Goal: Use online tool/utility: Utilize a website feature to perform a specific function

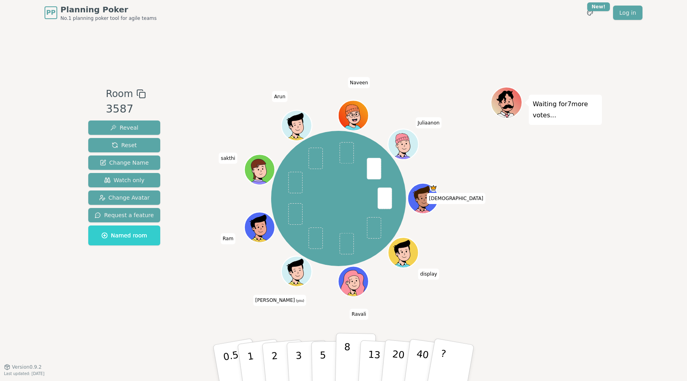
click at [349, 349] on p "8" at bounding box center [346, 362] width 7 height 43
click at [344, 368] on p "8" at bounding box center [346, 362] width 7 height 43
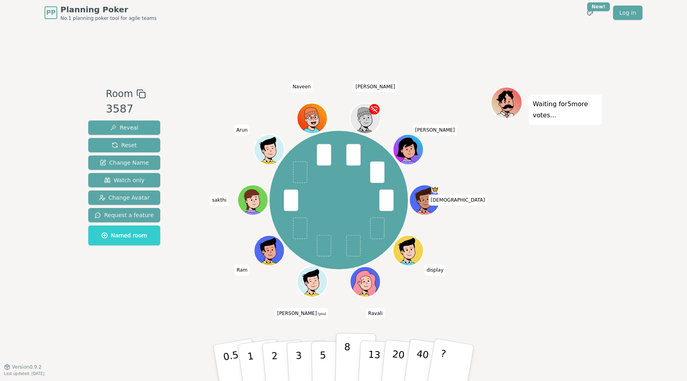
click at [346, 359] on p "8" at bounding box center [346, 362] width 7 height 43
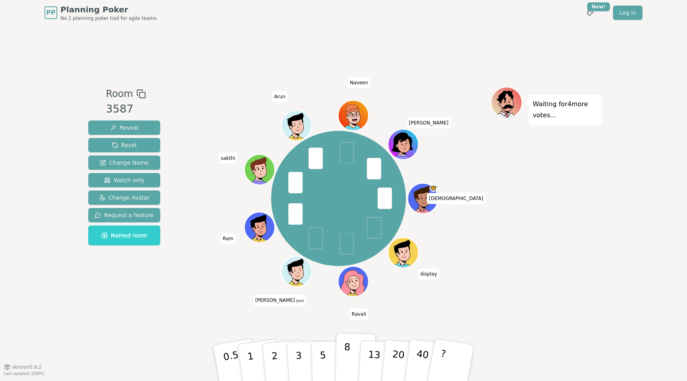
click at [349, 353] on p "8" at bounding box center [346, 362] width 7 height 43
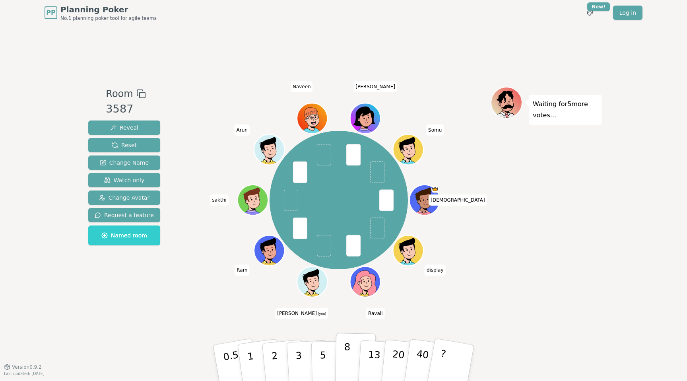
click at [345, 351] on p "8" at bounding box center [346, 362] width 7 height 43
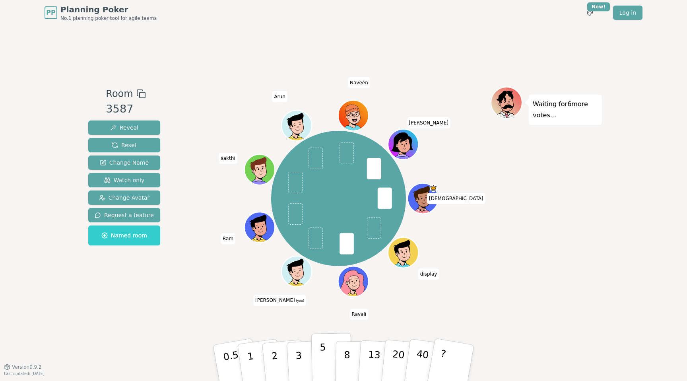
click at [325, 362] on p "5" at bounding box center [323, 362] width 7 height 43
click at [345, 359] on p "8" at bounding box center [346, 362] width 7 height 43
click at [353, 360] on button "8" at bounding box center [355, 363] width 41 height 60
click at [346, 354] on p "8" at bounding box center [346, 362] width 7 height 43
click at [327, 357] on button "5" at bounding box center [331, 363] width 41 height 60
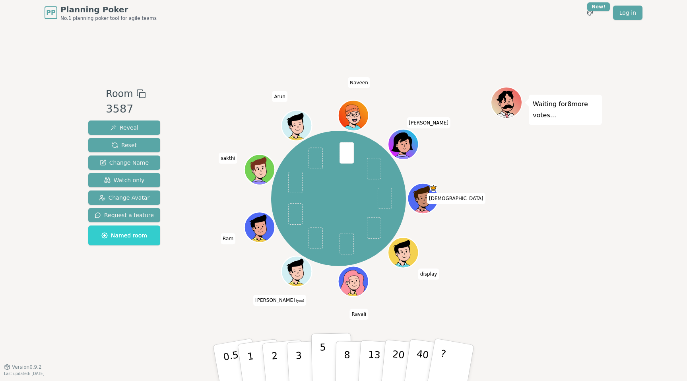
click at [315, 363] on button "5" at bounding box center [331, 363] width 41 height 60
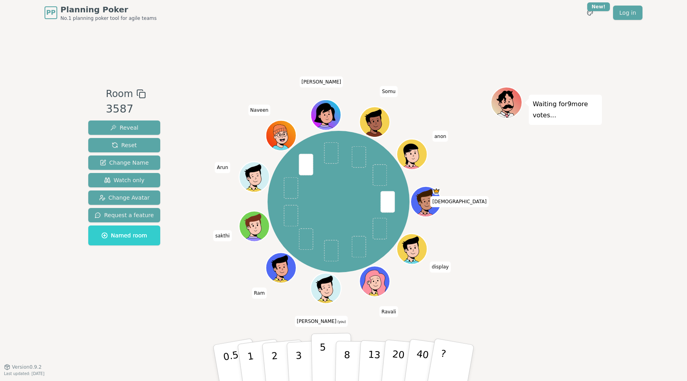
click at [328, 351] on button "5" at bounding box center [331, 363] width 41 height 60
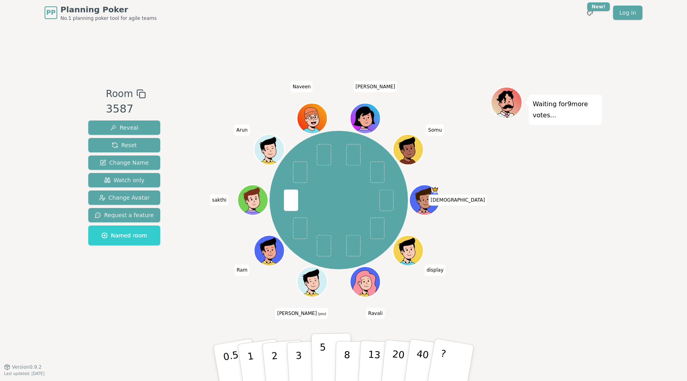
click at [322, 349] on p "5" at bounding box center [323, 362] width 7 height 43
click at [345, 353] on p "8" at bounding box center [346, 362] width 7 height 43
click at [325, 355] on button "5" at bounding box center [331, 363] width 41 height 60
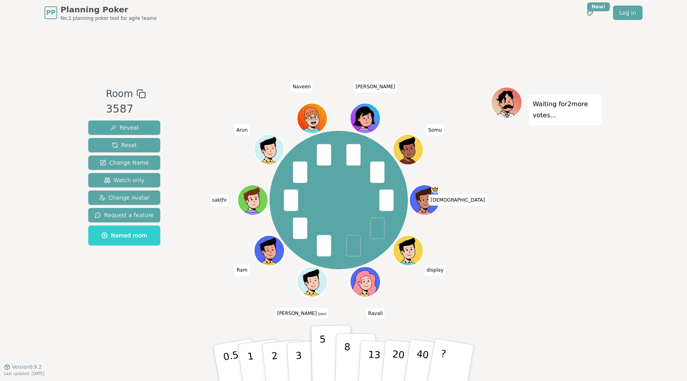
click at [352, 353] on button "8" at bounding box center [355, 363] width 41 height 60
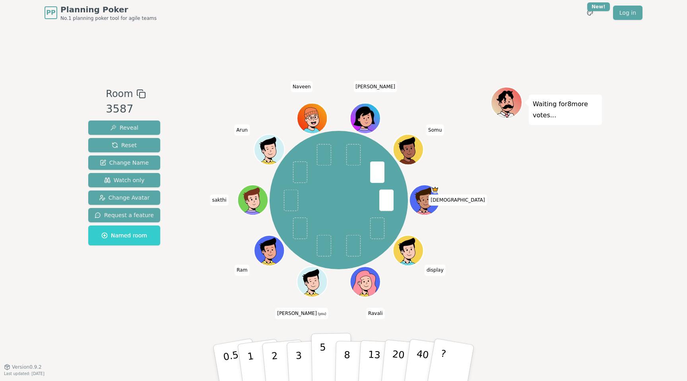
click at [324, 348] on p "5" at bounding box center [323, 362] width 7 height 43
click at [343, 352] on button "8" at bounding box center [355, 363] width 41 height 60
click at [323, 358] on p "5" at bounding box center [323, 362] width 7 height 43
click at [328, 361] on button "5" at bounding box center [331, 363] width 41 height 60
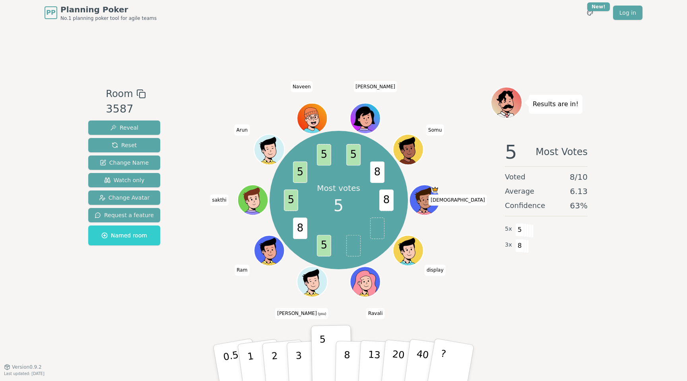
click at [436, 279] on div "Most votes 5 8 5 8 5 5 5 5 8 [DEMOGRAPHIC_DATA] display [PERSON_NAME] [PERSON_N…" at bounding box center [338, 200] width 304 height 198
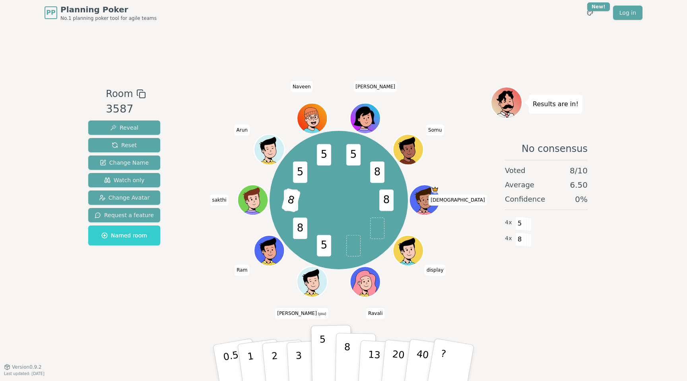
click at [357, 357] on button "8" at bounding box center [355, 363] width 41 height 60
